Goal: Task Accomplishment & Management: Use online tool/utility

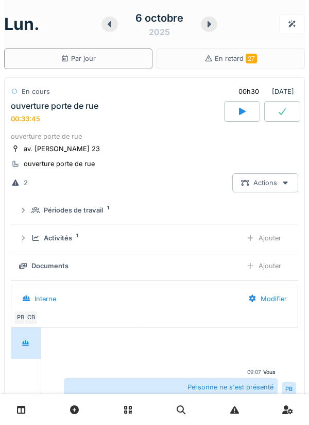
scroll to position [556, 0]
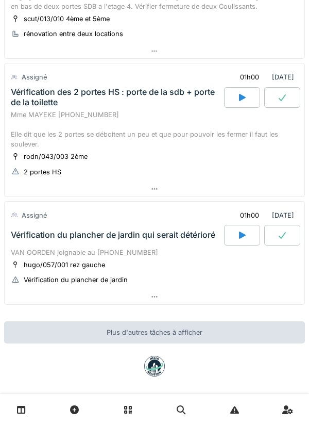
scroll to position [341, 0]
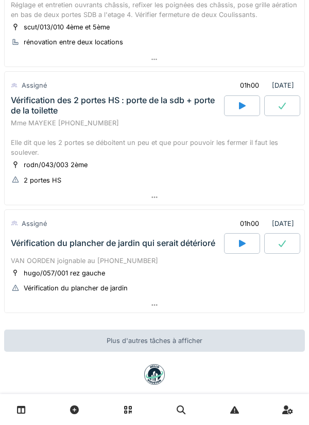
click at [238, 106] on icon at bounding box center [242, 106] width 10 height 8
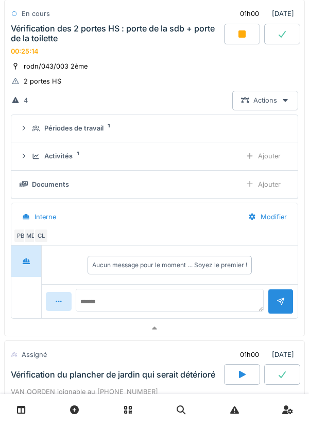
scroll to position [463, 0]
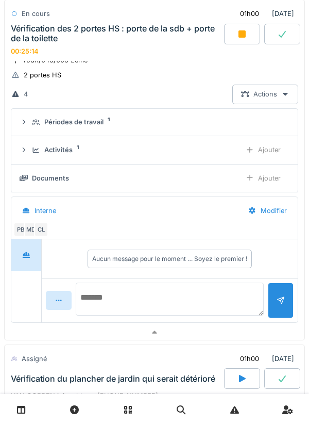
click at [165, 292] on textarea at bounding box center [170, 299] width 188 height 33
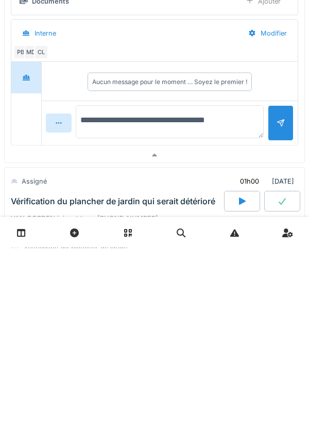
type textarea "**********"
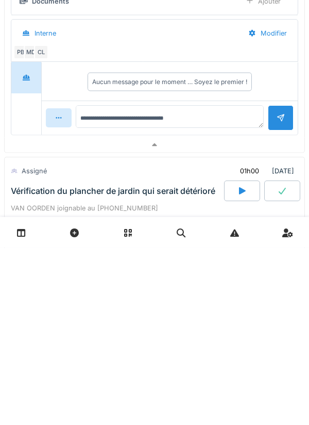
click at [280, 300] on div at bounding box center [281, 295] width 8 height 10
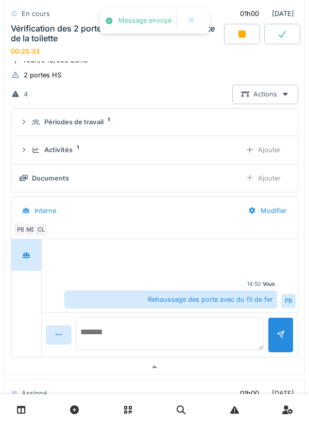
click at [160, 331] on textarea at bounding box center [170, 333] width 188 height 33
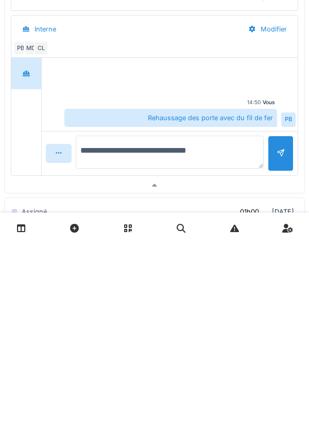
type textarea "**********"
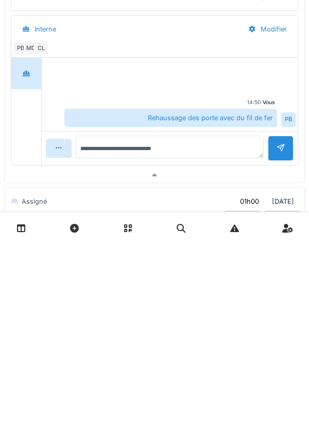
click at [280, 343] on div at bounding box center [281, 329] width 26 height 25
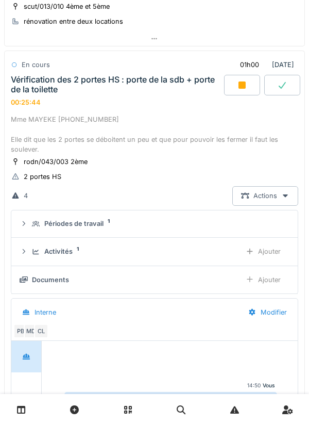
scroll to position [357, 0]
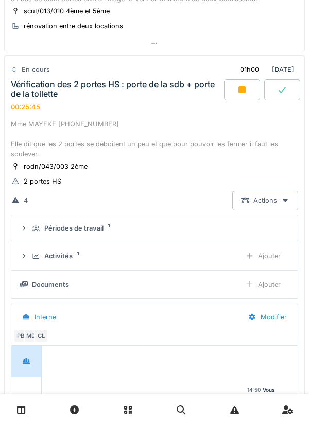
click at [262, 253] on div "Ajouter" at bounding box center [263, 256] width 53 height 19
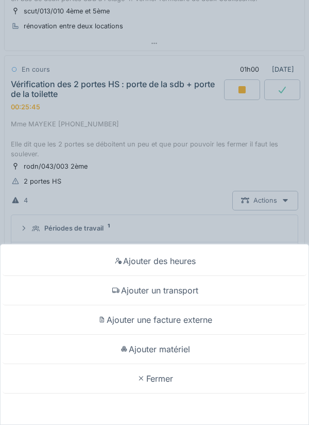
click at [197, 291] on div "Ajouter un transport" at bounding box center [155, 290] width 304 height 29
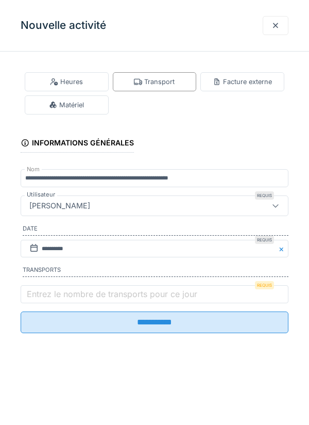
click at [161, 300] on label "Entrez le nombre de transports pour ce jour" at bounding box center [112, 294] width 175 height 12
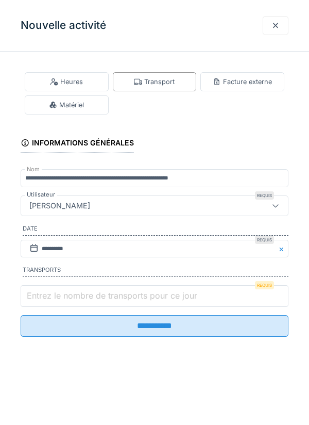
click at [161, 302] on input "Entrez le nombre de transports pour ce jour" at bounding box center [155, 296] width 268 height 22
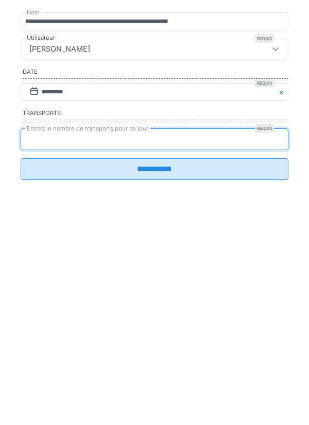
type input "*"
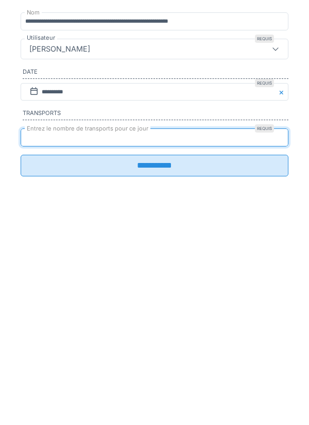
click at [169, 331] on input "**********" at bounding box center [155, 323] width 268 height 22
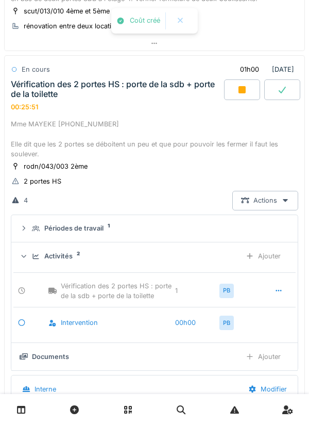
click at [245, 88] on icon at bounding box center [242, 89] width 7 height 7
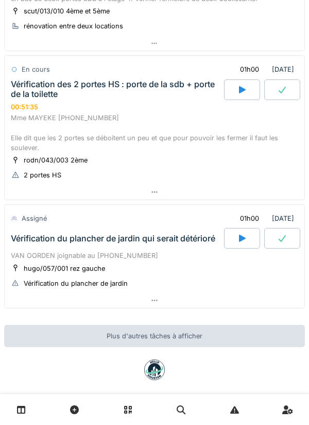
click at [159, 271] on div "hugo/057/001 rez gauche Vérification du plancher de jardin" at bounding box center [155, 276] width 288 height 26
click at [148, 269] on div "hugo/057/001 rez gauche Vérification du plancher de jardin" at bounding box center [155, 276] width 288 height 26
click at [162, 267] on div "hugo/057/001 rez gauche Vérification du plancher de jardin" at bounding box center [155, 276] width 288 height 26
click at [160, 247] on div "Vérification du plancher de jardin qui serait détérioré" at bounding box center [117, 238] width 216 height 21
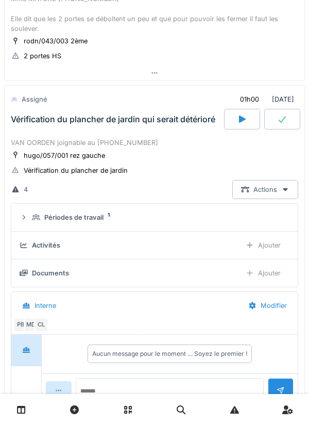
scroll to position [501, 0]
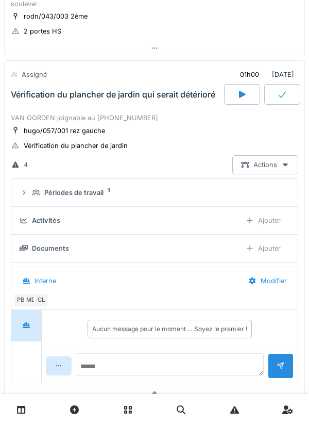
click at [43, 302] on div "CL" at bounding box center [41, 300] width 14 height 14
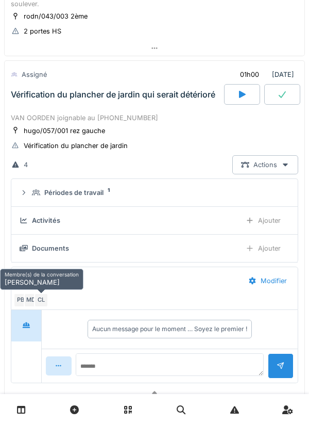
click at [31, 303] on div "MD" at bounding box center [31, 300] width 14 height 14
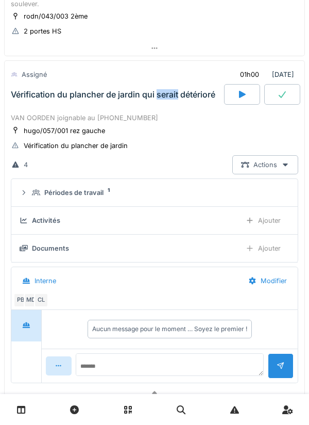
click at [13, 303] on div "PB" at bounding box center [20, 300] width 14 height 14
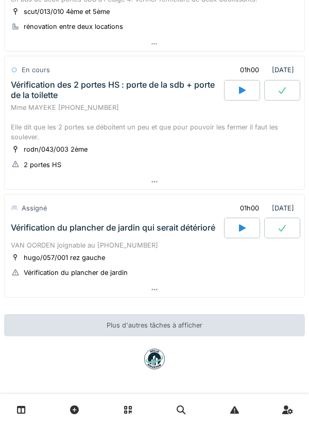
scroll to position [356, 0]
click at [170, 249] on div "VAN OORDEN joignable au [PHONE_NUMBER]" at bounding box center [155, 245] width 288 height 10
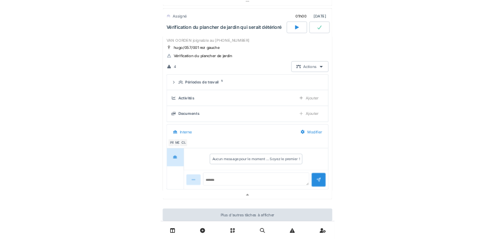
scroll to position [579, 0]
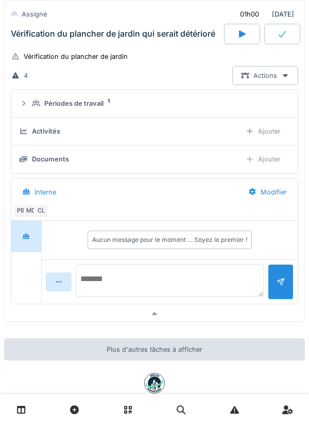
click at [161, 275] on textarea at bounding box center [170, 280] width 188 height 33
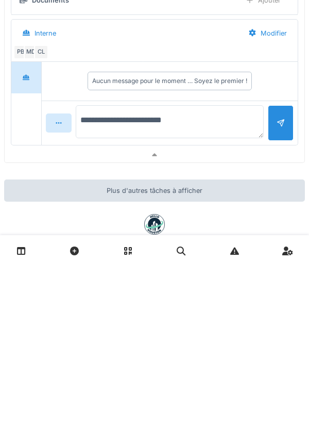
type textarea "**********"
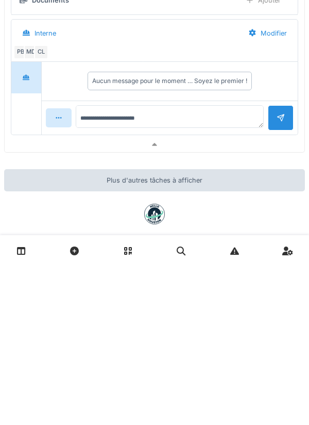
click at [285, 280] on div at bounding box center [281, 276] width 26 height 25
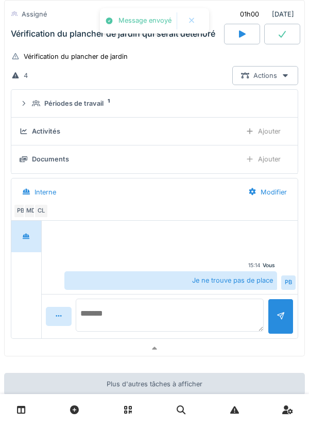
click at [149, 308] on textarea at bounding box center [170, 315] width 188 height 33
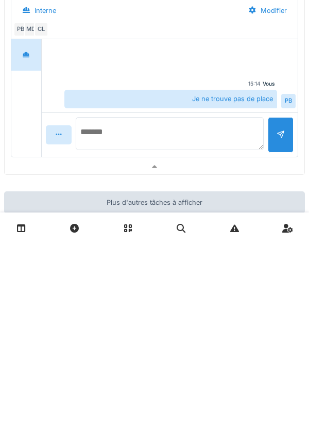
type textarea "*"
type textarea "**********"
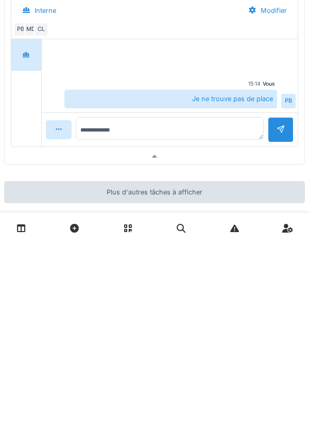
click at [279, 316] on div at bounding box center [281, 311] width 8 height 10
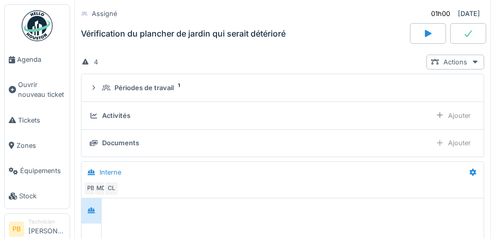
scroll to position [587, 0]
